Goal: Task Accomplishment & Management: Manage account settings

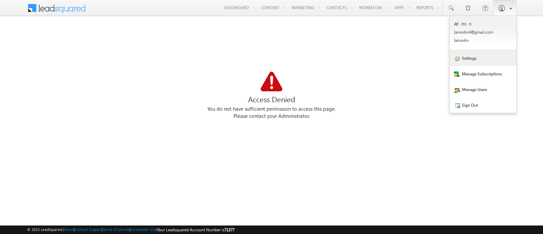
click at [487, 58] on link "Settings" at bounding box center [483, 58] width 67 height 16
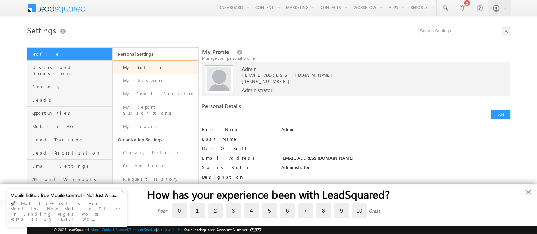
click at [528, 194] on button "×" at bounding box center [528, 191] width 6 height 11
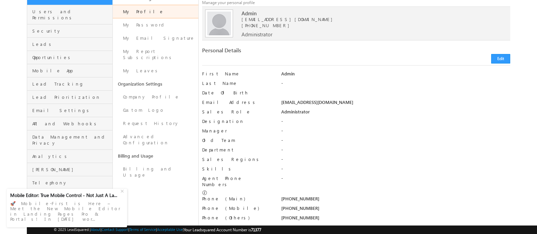
scroll to position [57, 0]
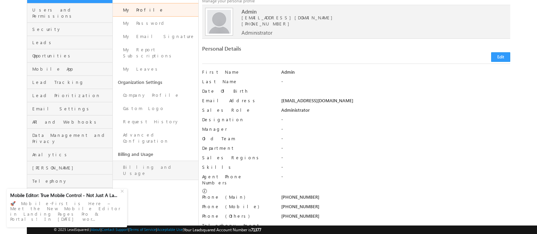
click at [147, 161] on link "Billing and Usage" at bounding box center [156, 170] width 86 height 19
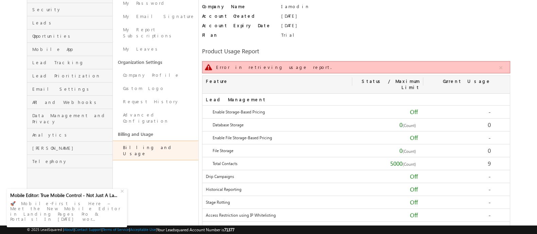
scroll to position [78, 0]
drag, startPoint x: 216, startPoint y: 65, endPoint x: 284, endPoint y: 56, distance: 68.8
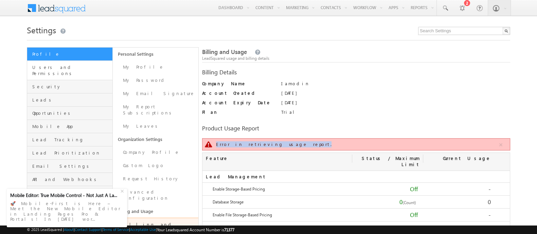
click at [75, 71] on link "Users and Permissions" at bounding box center [69, 70] width 85 height 19
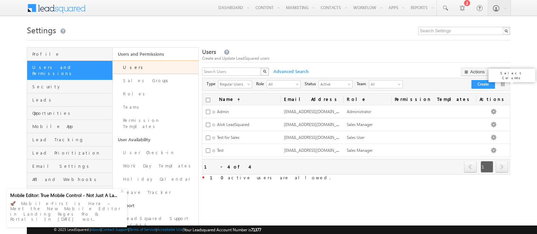
click at [502, 83] on link at bounding box center [502, 84] width 7 height 7
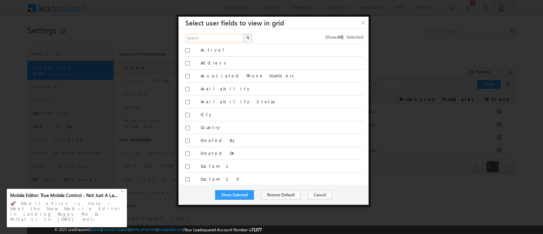
click at [216, 36] on input "text" at bounding box center [214, 38] width 59 height 8
type input "billing"
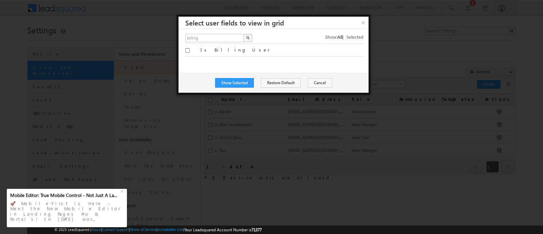
click at [197, 47] on div "Is Billing User" at bounding box center [274, 50] width 178 height 13
click at [187, 48] on input "Is Billing User" at bounding box center [187, 50] width 4 height 4
checkbox input "true"
click at [225, 85] on button "Show Selected" at bounding box center [234, 83] width 39 height 10
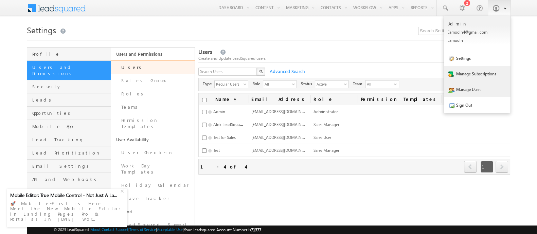
click at [482, 75] on link "Manage Subscriptions" at bounding box center [477, 74] width 67 height 16
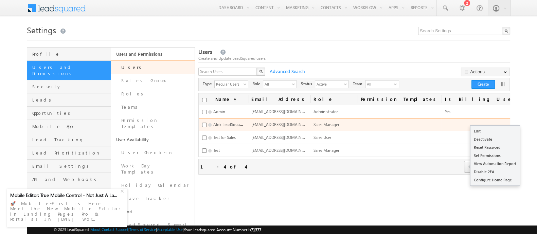
click at [531, 121] on span at bounding box center [534, 124] width 7 height 6
click at [491, 129] on link "Edit" at bounding box center [494, 131] width 49 height 8
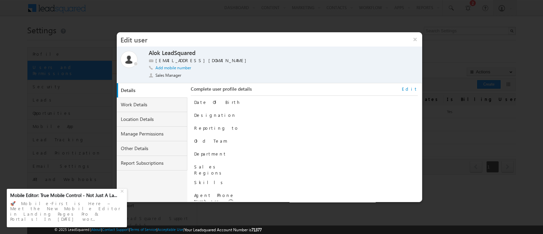
click at [415, 88] on link "Edit" at bounding box center [410, 89] width 16 height 6
click at [380, 194] on button "Cancel" at bounding box center [377, 194] width 25 height 10
click at [200, 53] on span at bounding box center [199, 51] width 6 height 5
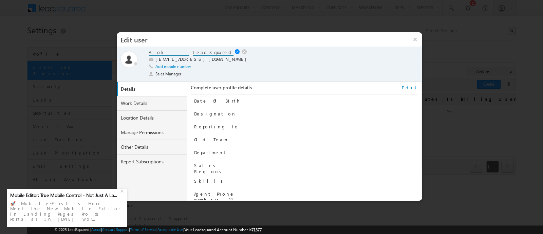
click at [243, 51] on div "Save" at bounding box center [243, 45] width 25 height 12
click at [252, 50] on div at bounding box center [253, 51] width 3 height 2
click at [244, 52] on link at bounding box center [245, 51] width 6 height 5
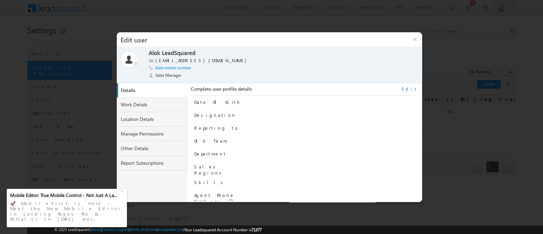
click at [188, 74] on div "Alok LeadSquared Alok LeadSquared alok.agrawal@leadsquared.com Add mobile numbe…" at bounding box center [272, 65] width 247 height 32
click at [185, 74] on div "Alok LeadSquared Alok LeadSquared alok.agrawal@leadsquared.com Add mobile numbe…" at bounding box center [272, 65] width 247 height 32
click at [183, 75] on div "Alok LeadSquared Alok LeadSquared alok.agrawal@leadsquared.com Add mobile numbe…" at bounding box center [272, 65] width 247 height 32
click at [183, 75] on div "Sales Manager" at bounding box center [168, 75] width 38 height 7
click at [174, 75] on span "Sales Manager" at bounding box center [168, 75] width 26 height 6
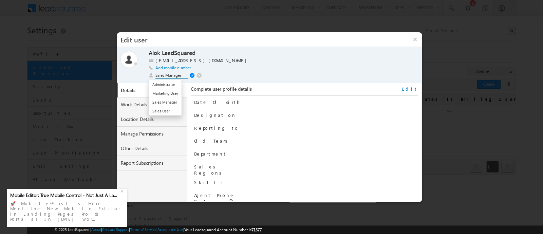
drag, startPoint x: 174, startPoint y: 86, endPoint x: 184, endPoint y: 79, distance: 12.1
click at [174, 86] on li "Administrator" at bounding box center [165, 84] width 33 height 9
click at [192, 75] on div "Save" at bounding box center [198, 69] width 25 height 12
click at [192, 75] on span at bounding box center [193, 75] width 6 height 5
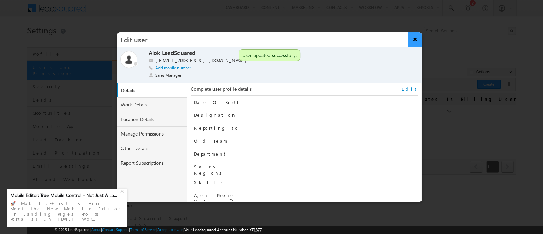
click at [413, 39] on button "×" at bounding box center [415, 39] width 15 height 14
